Goal: Information Seeking & Learning: Learn about a topic

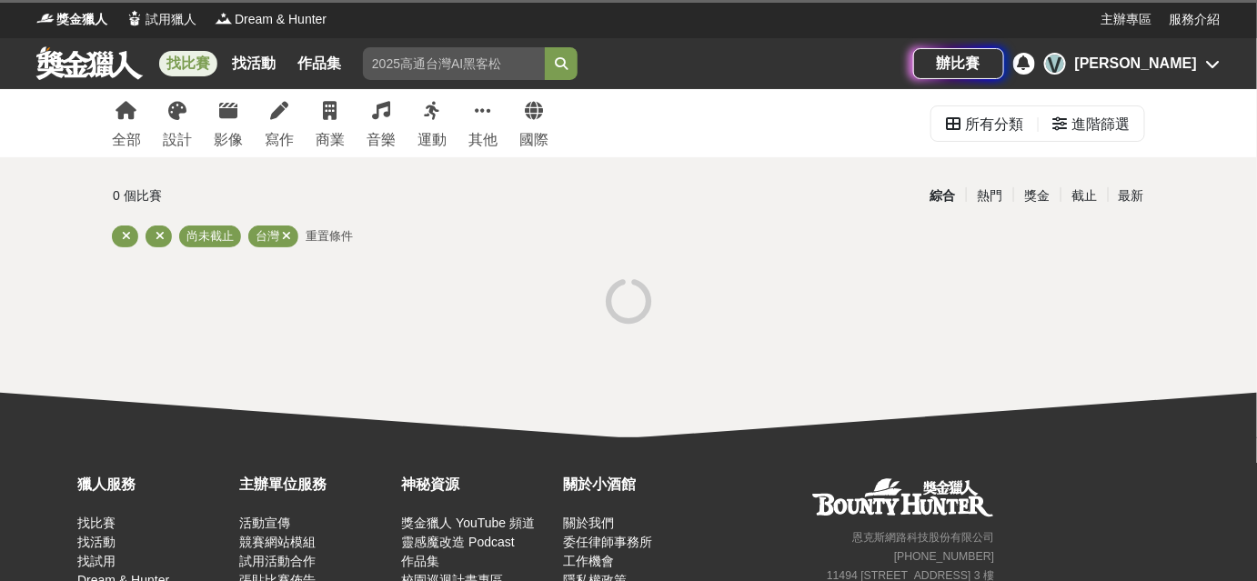
click at [1202, 65] on div "V Vicki Tu" at bounding box center [1132, 64] width 176 height 22
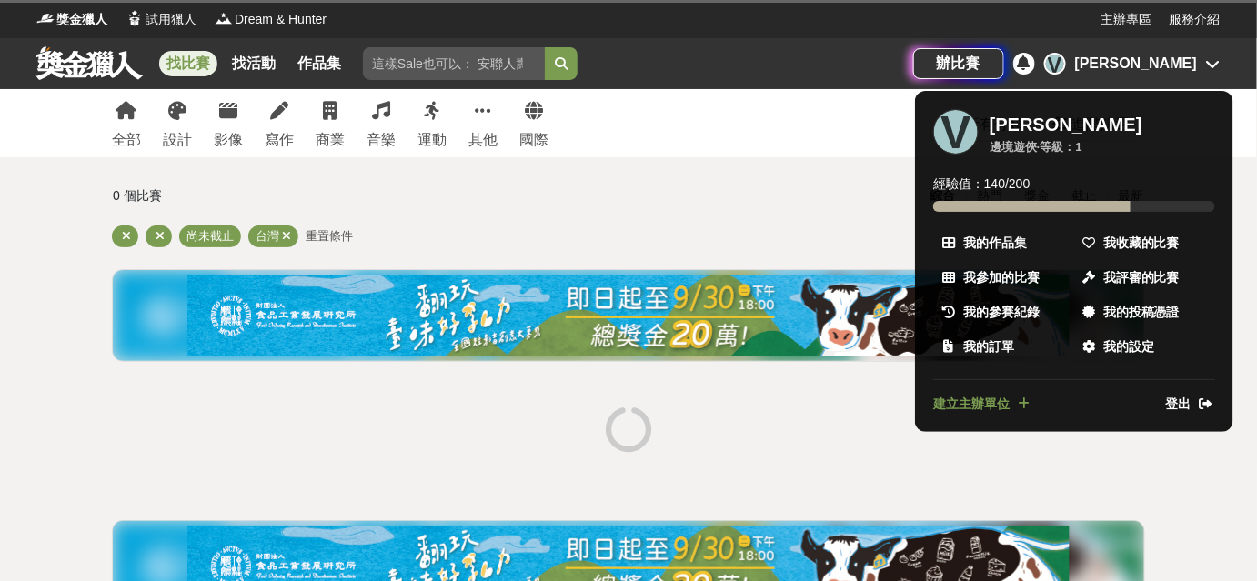
click at [1142, 241] on span "我收藏的比賽" at bounding box center [1141, 243] width 76 height 19
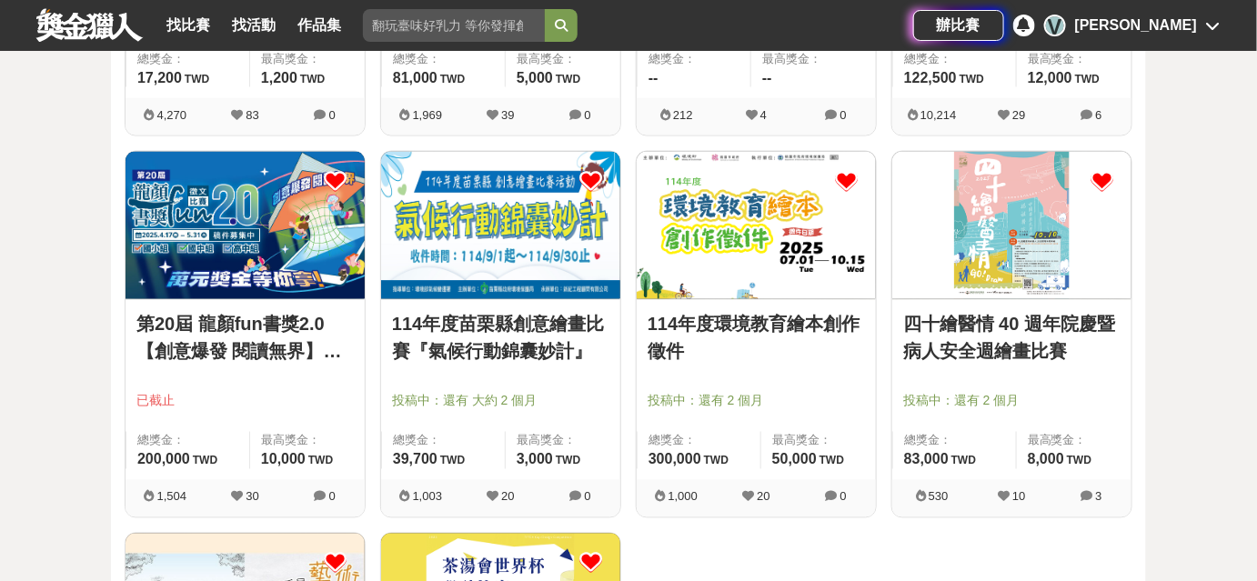
scroll to position [1157, 0]
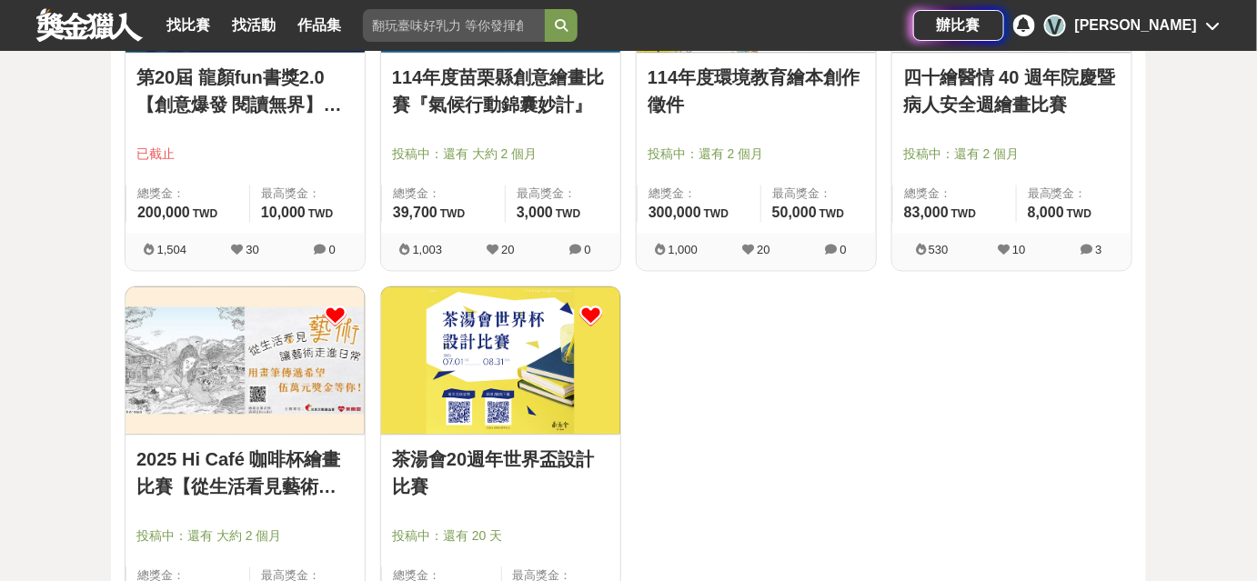
click at [283, 414] on img at bounding box center [245, 359] width 239 height 147
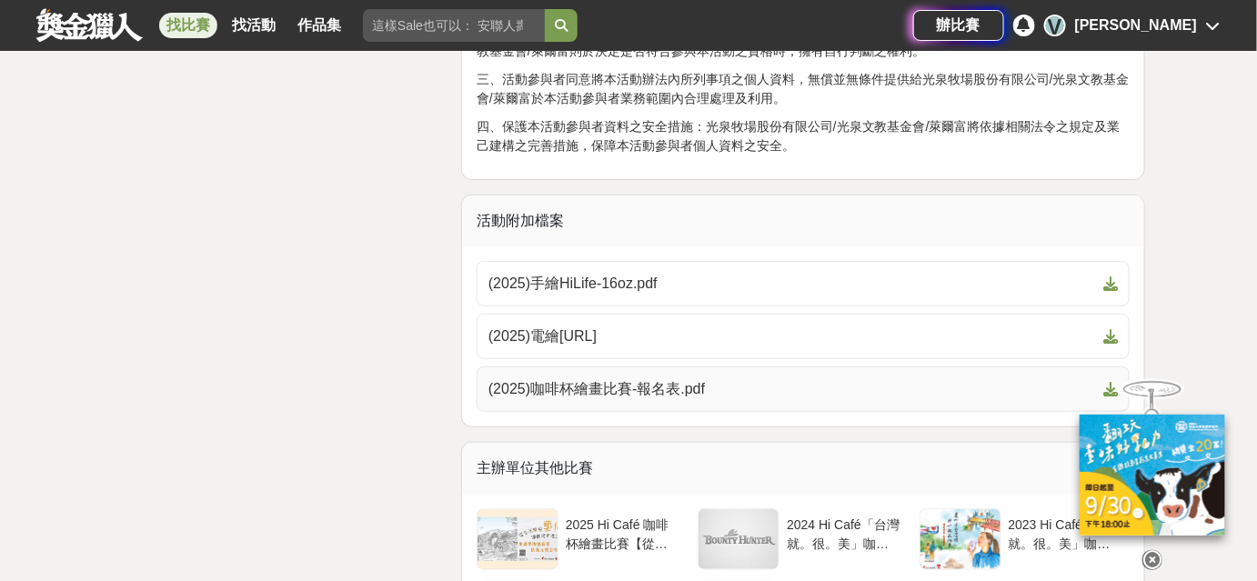
scroll to position [4712, 0]
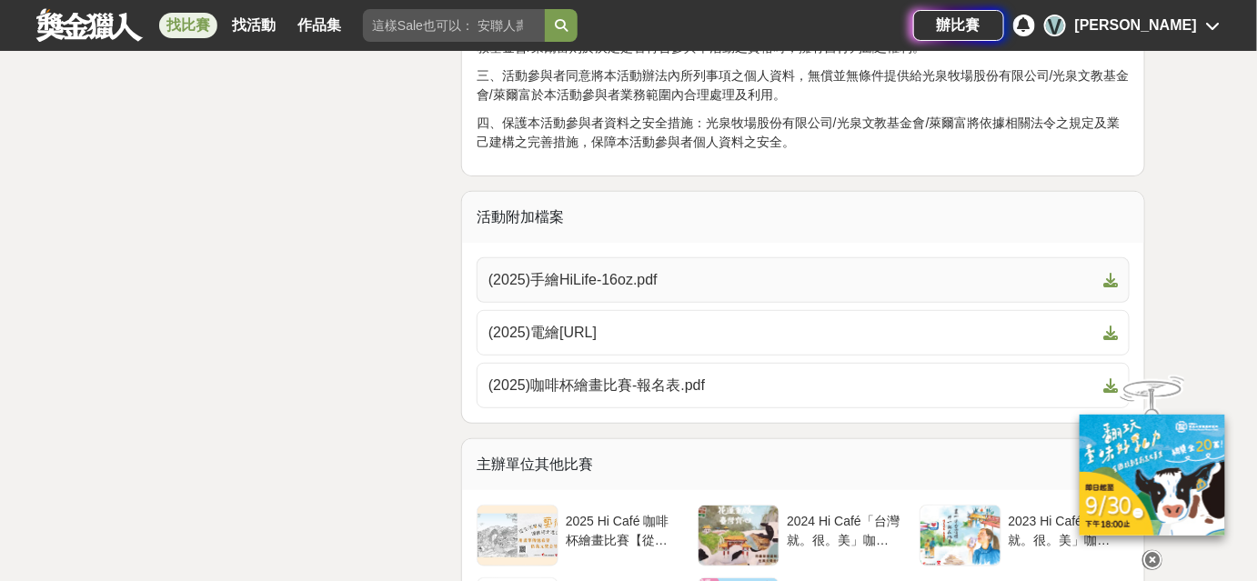
click at [1113, 276] on icon at bounding box center [1110, 280] width 15 height 15
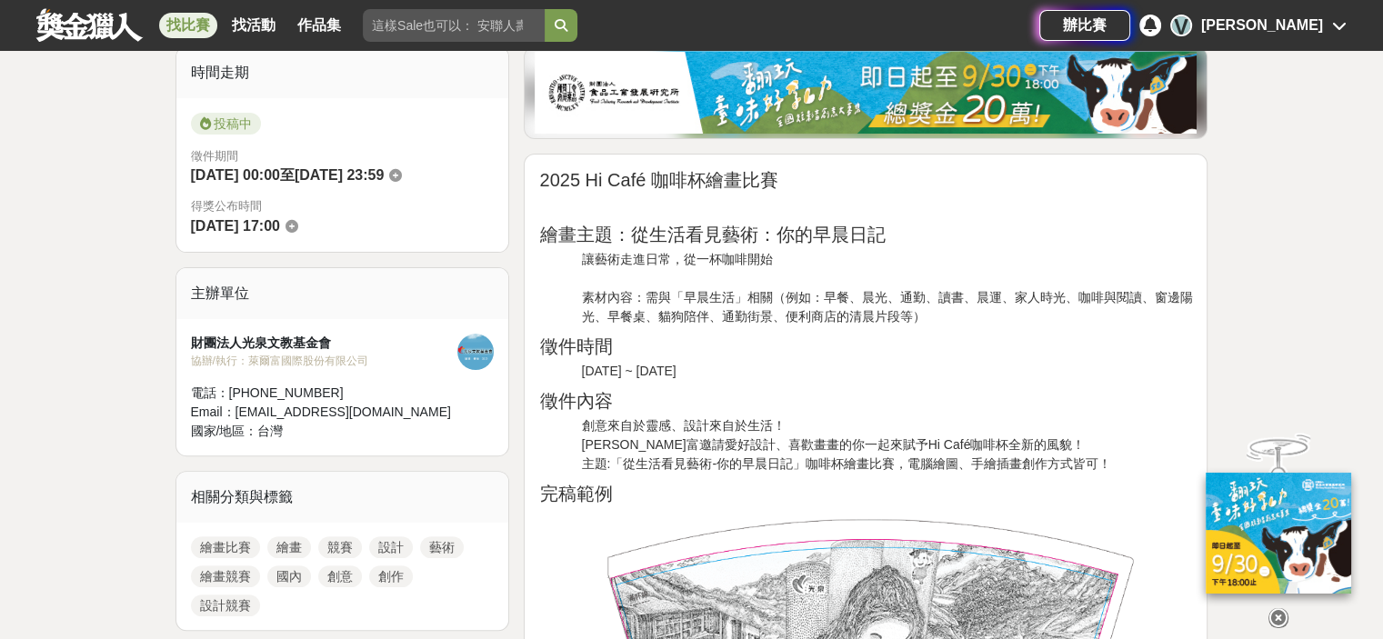
scroll to position [455, 0]
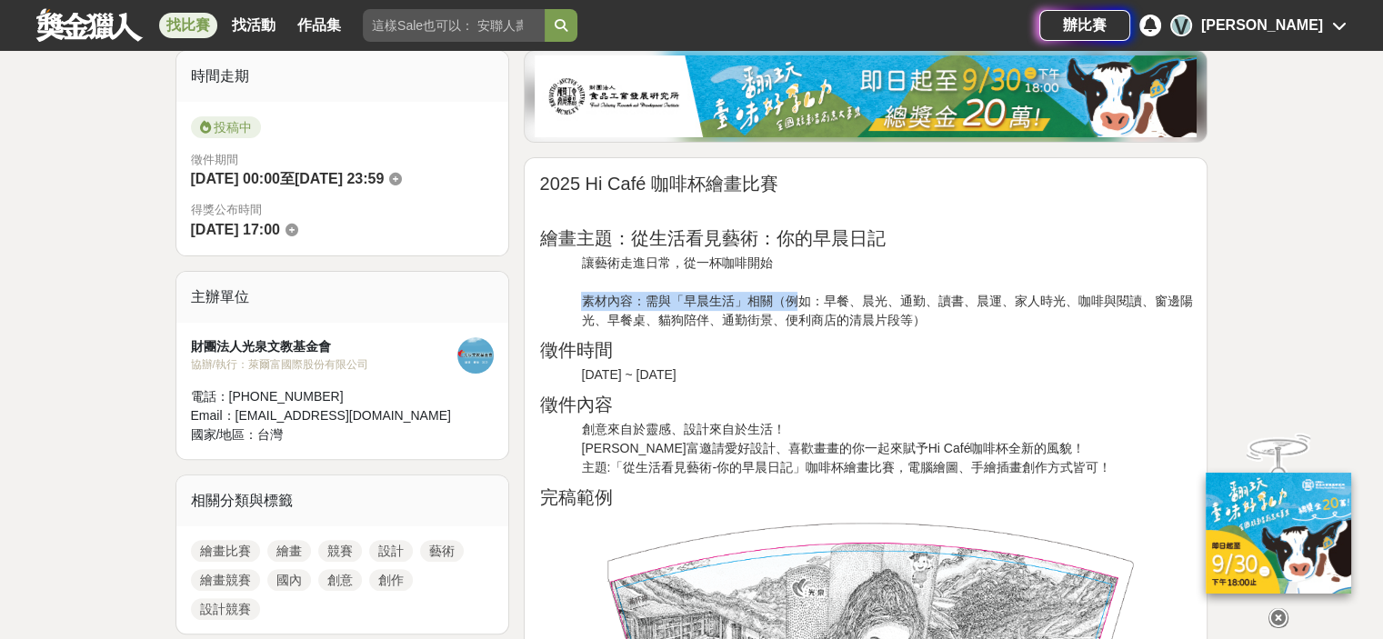
drag, startPoint x: 577, startPoint y: 298, endPoint x: 791, endPoint y: 302, distance: 214.7
click at [703, 286] on p "讓藝術走進日常，從一杯咖啡開始 素材內容：需與「早晨生活」相關（例如：早餐、晨光、通勤、讀書、晨運、家人時光、咖啡與閱讀、窗邊陽光、早餐桌、貓狗陪伴、通勤街景…" at bounding box center [886, 292] width 611 height 76
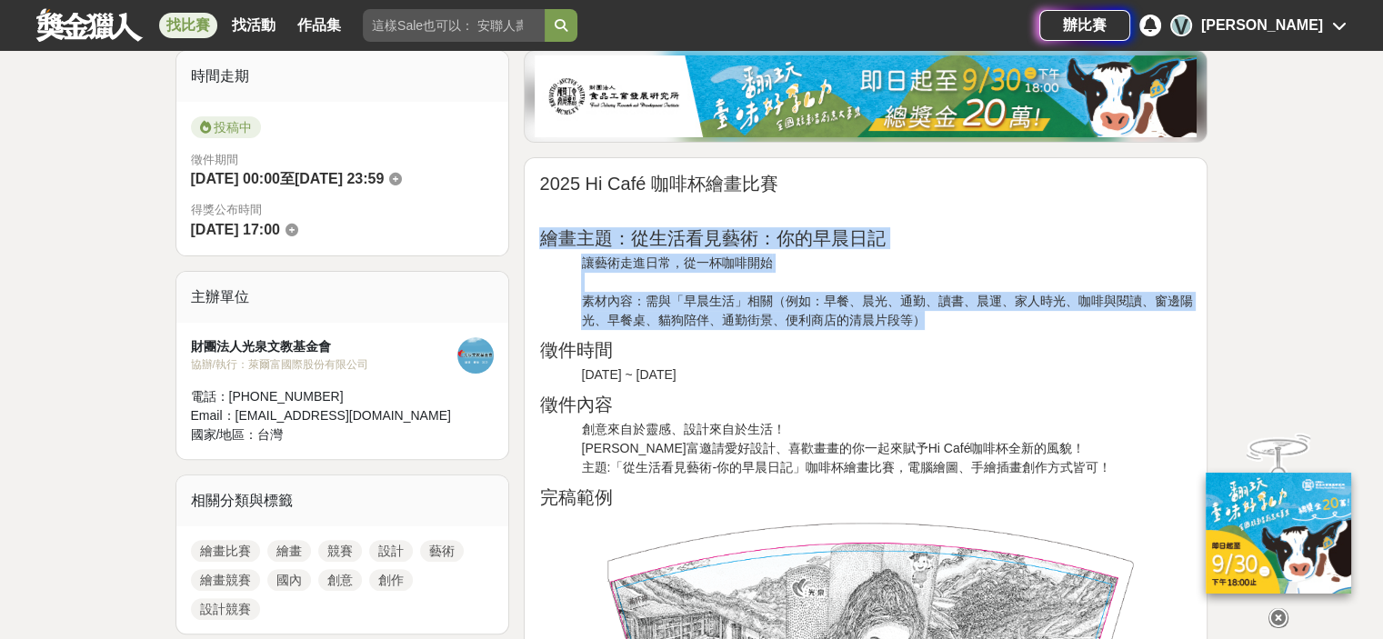
drag, startPoint x: 540, startPoint y: 237, endPoint x: 935, endPoint y: 312, distance: 401.7
copy div "繪畫主題：從生活看見藝術：你的早晨日記 讓藝術走進日常，從一杯咖啡開始 素材內容：需與「早晨生活」相關（例如：早餐、晨光、通勤、讀書、晨運、家人時光、咖啡與閱…"
